Goal: Task Accomplishment & Management: Use online tool/utility

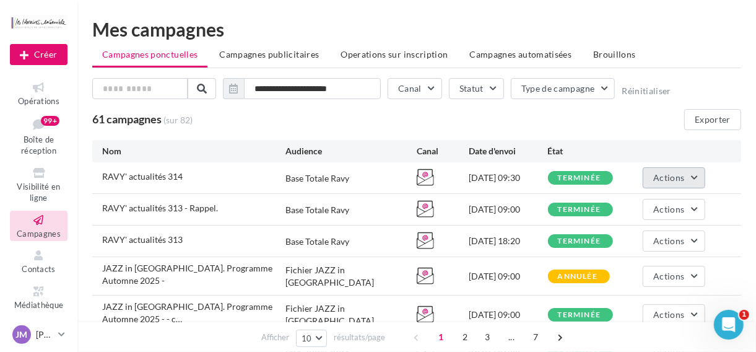
click at [694, 175] on button "Actions" at bounding box center [673, 177] width 62 height 21
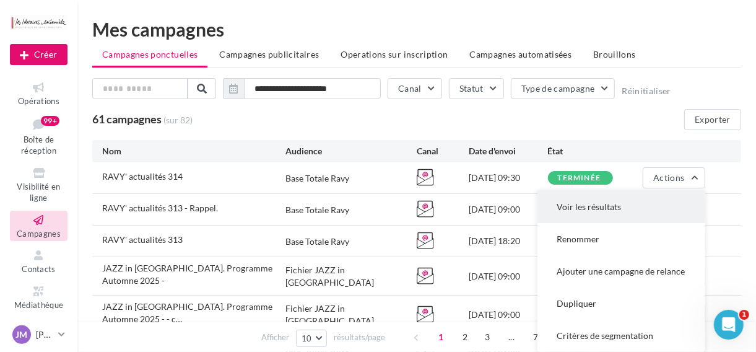
click at [589, 209] on button "Voir les résultats" at bounding box center [621, 207] width 168 height 32
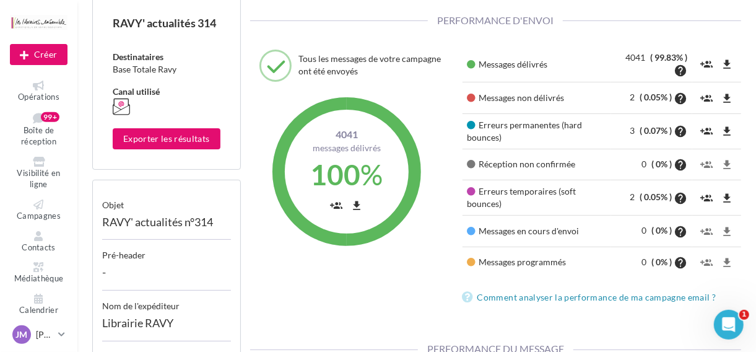
scroll to position [71, 0]
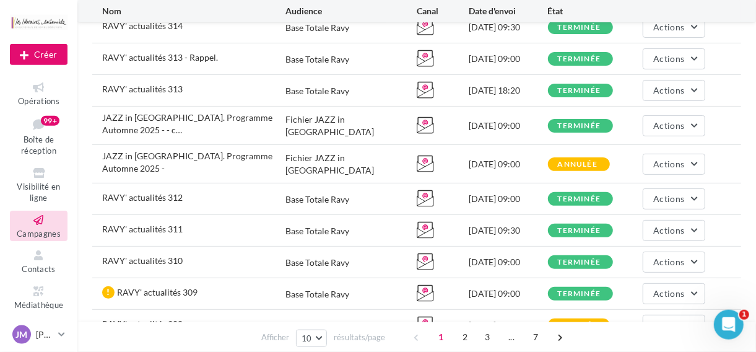
scroll to position [151, 0]
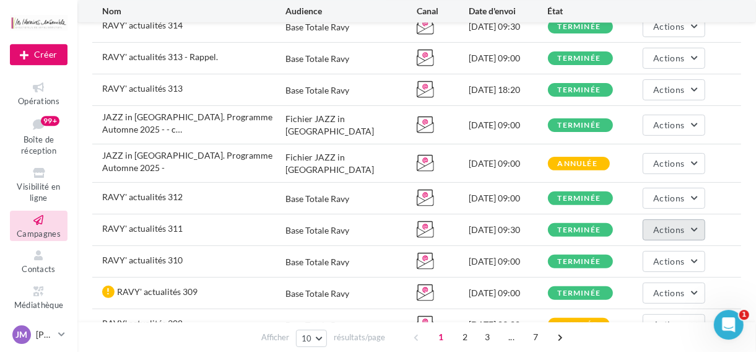
click at [672, 224] on span "Actions" at bounding box center [668, 229] width 31 height 11
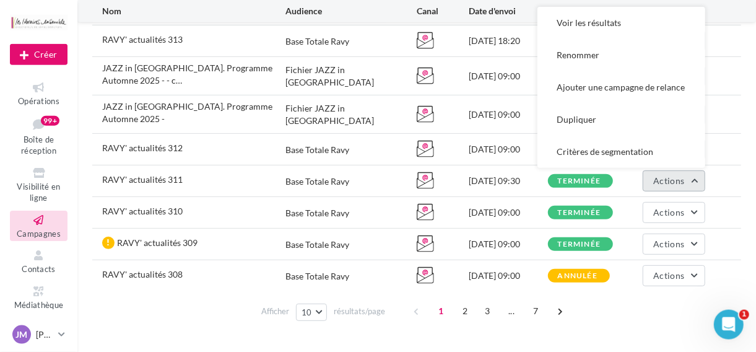
scroll to position [201, 0]
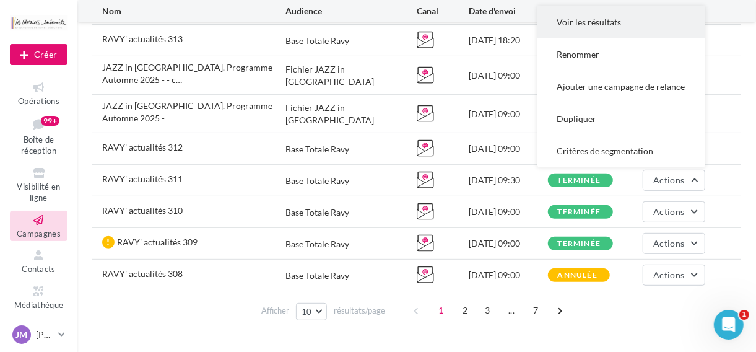
click at [581, 6] on button "Voir les résultats" at bounding box center [621, 22] width 168 height 32
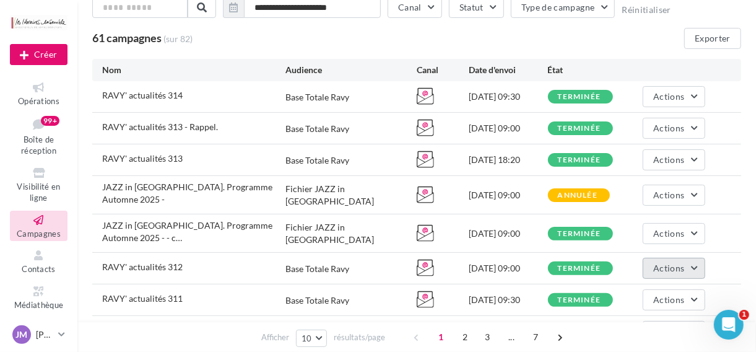
click at [690, 257] on button "Actions" at bounding box center [673, 267] width 62 height 21
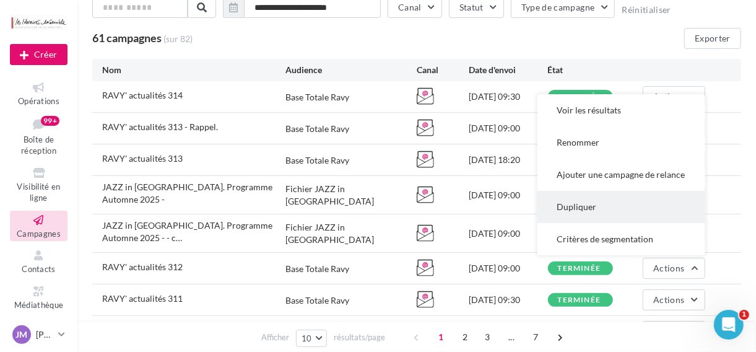
click at [588, 192] on button "Dupliquer" at bounding box center [621, 207] width 168 height 32
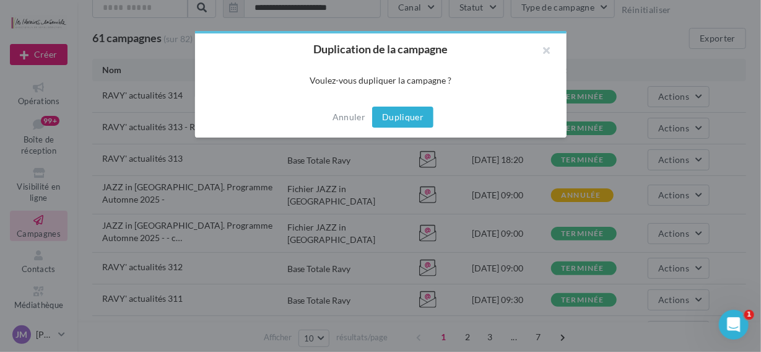
click at [394, 120] on button "Dupliquer" at bounding box center [402, 116] width 61 height 21
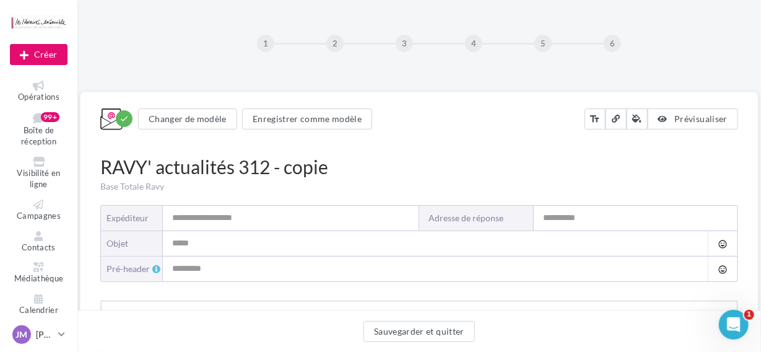
type input "**********"
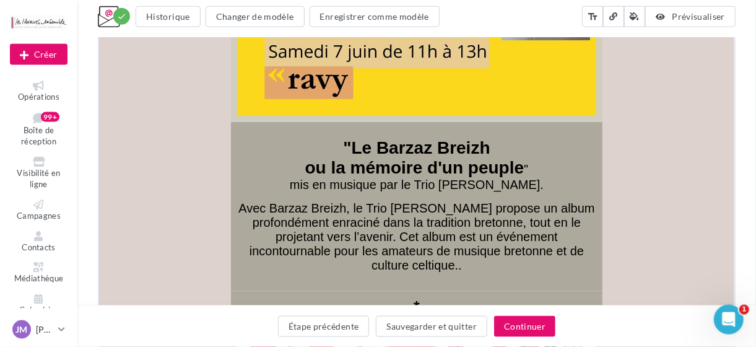
scroll to position [904, 0]
